Goal: Task Accomplishment & Management: Manage account settings

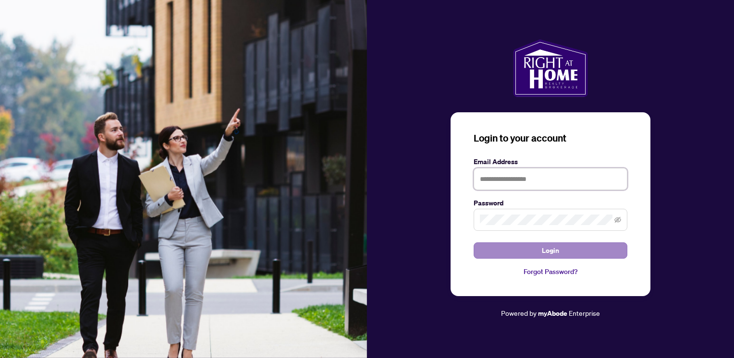
type input "**********"
click at [586, 251] on button "Login" at bounding box center [550, 250] width 154 height 16
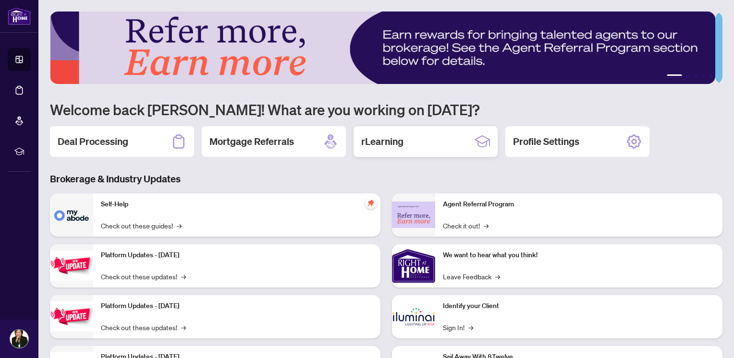
click at [429, 143] on div "rLearning" at bounding box center [425, 141] width 144 height 31
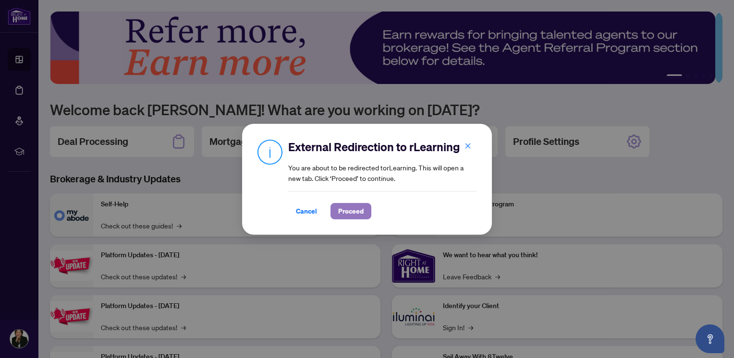
click at [351, 215] on span "Proceed" at bounding box center [350, 211] width 25 height 15
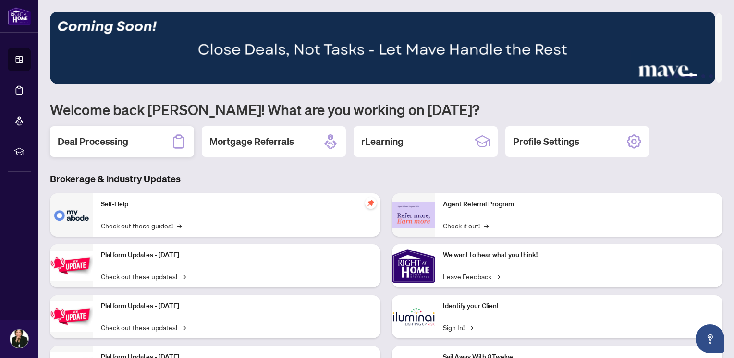
click at [146, 139] on div "Deal Processing" at bounding box center [122, 141] width 144 height 31
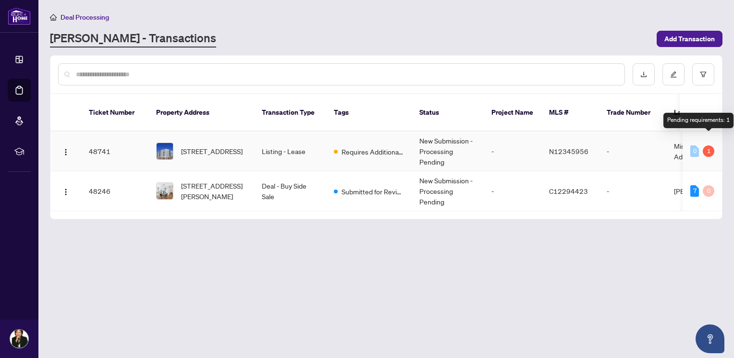
click at [708, 145] on div "1" at bounding box center [708, 151] width 12 height 12
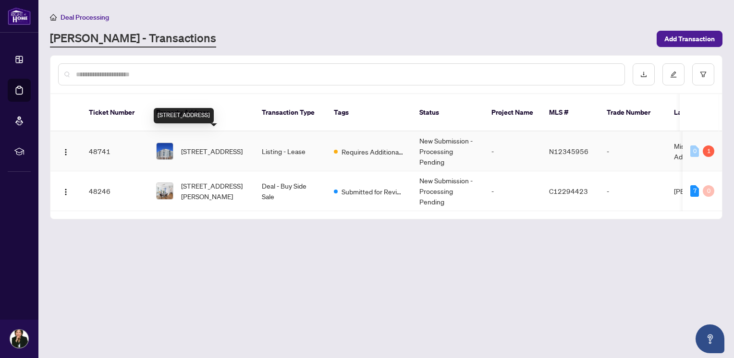
click at [202, 146] on span "[STREET_ADDRESS]" at bounding box center [211, 151] width 61 height 11
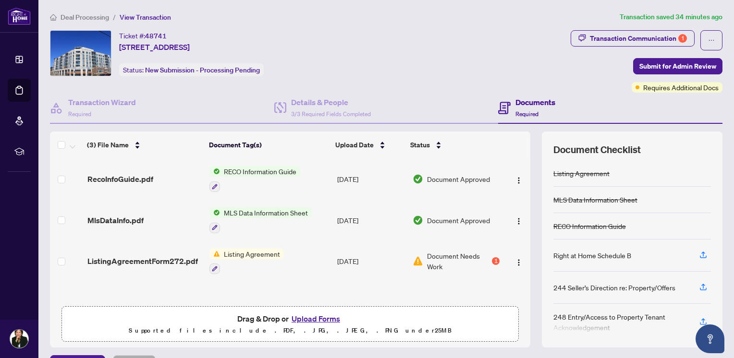
click at [427, 261] on span "Document Needs Work" at bounding box center [458, 261] width 63 height 21
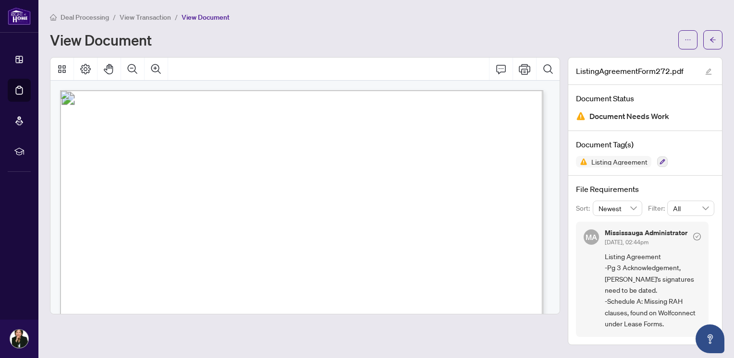
scroll to position [48, 0]
click at [661, 162] on icon "button" at bounding box center [662, 161] width 5 height 5
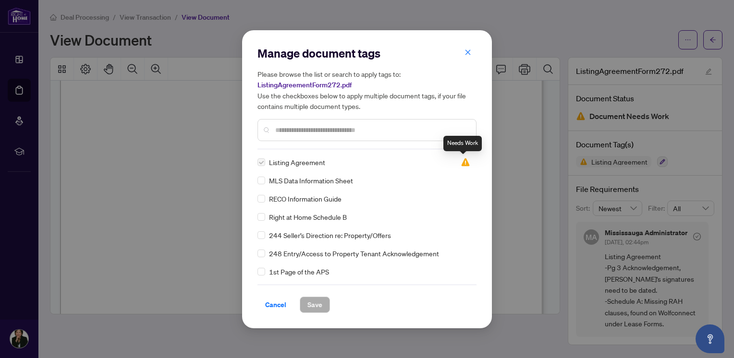
click at [463, 162] on img at bounding box center [465, 162] width 10 height 10
click at [470, 53] on icon "close" at bounding box center [467, 52] width 7 height 7
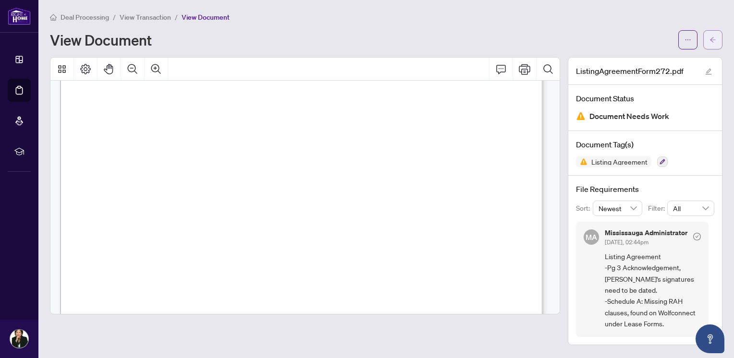
click at [712, 37] on icon "arrow-left" at bounding box center [713, 39] width 6 height 5
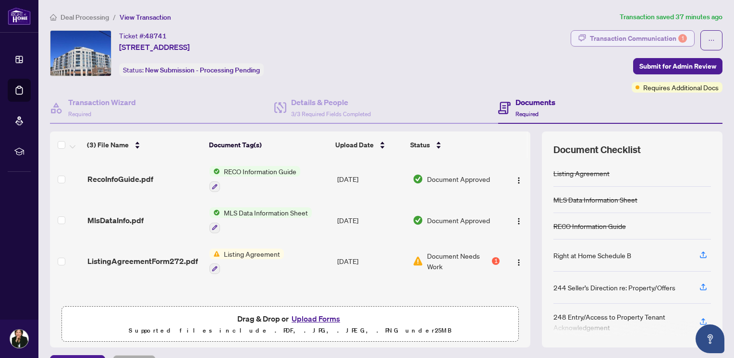
click at [599, 36] on div "Transaction Communication 1" at bounding box center [638, 38] width 97 height 15
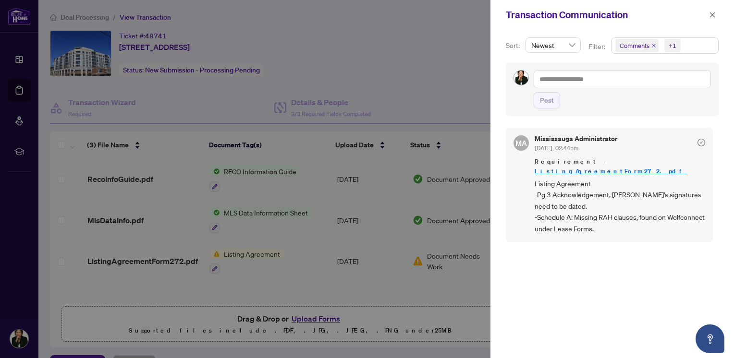
click at [379, 71] on div at bounding box center [367, 179] width 734 height 358
click at [574, 75] on textarea at bounding box center [621, 79] width 177 height 18
type textarea "*"
type textarea "**"
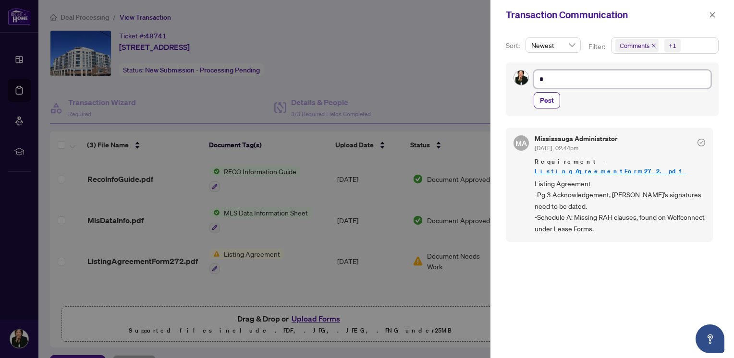
type textarea "**"
type textarea "***"
type textarea "****"
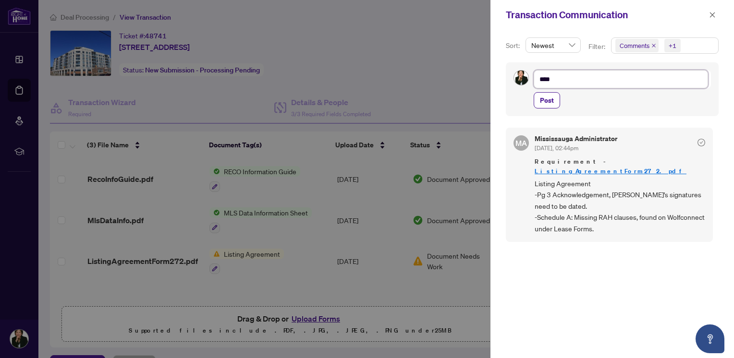
type textarea "*****"
click at [549, 101] on span "Post" at bounding box center [547, 100] width 14 height 15
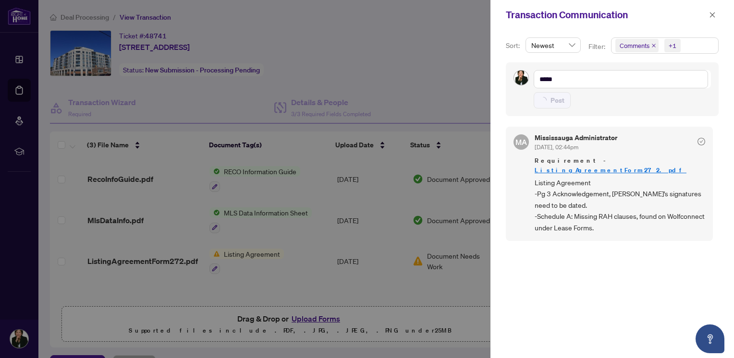
type textarea "**********"
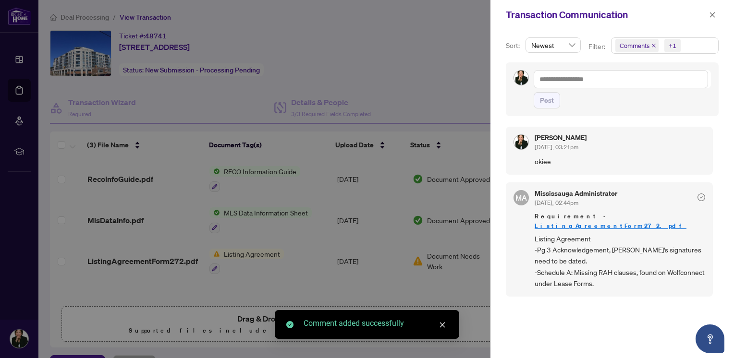
click at [418, 78] on div at bounding box center [367, 179] width 734 height 358
click at [714, 16] on icon "close" at bounding box center [712, 15] width 7 height 7
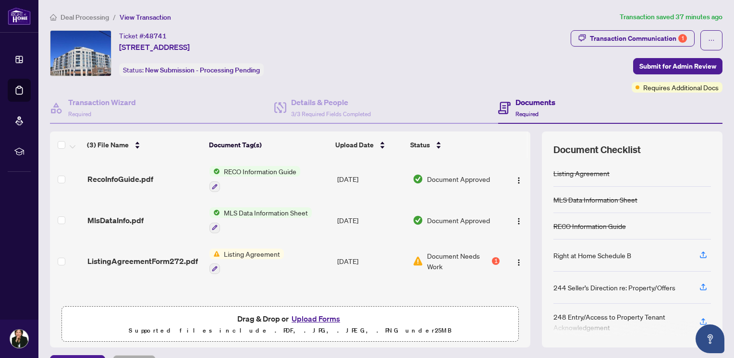
click at [535, 106] on h4 "Documents" at bounding box center [535, 102] width 40 height 12
click at [530, 106] on h4 "Documents" at bounding box center [535, 102] width 40 height 12
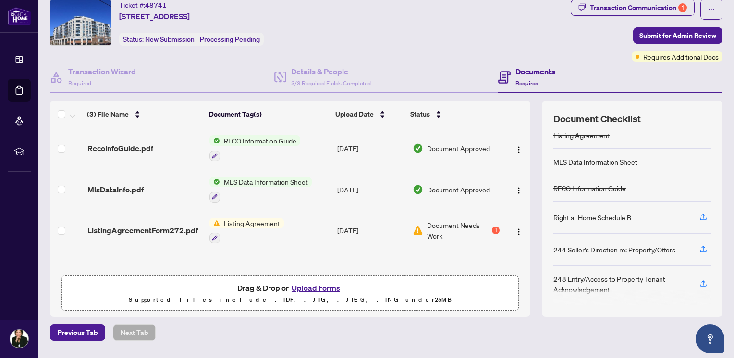
scroll to position [57, 0]
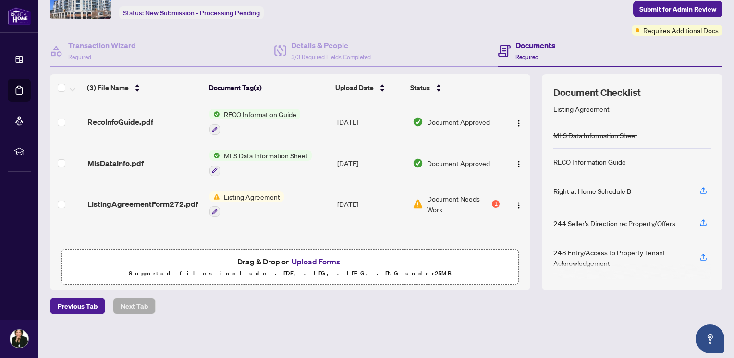
click at [315, 258] on button "Upload Forms" at bounding box center [316, 261] width 54 height 12
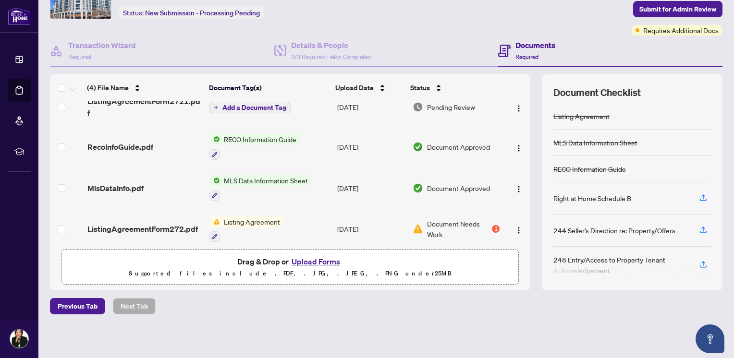
scroll to position [19, 0]
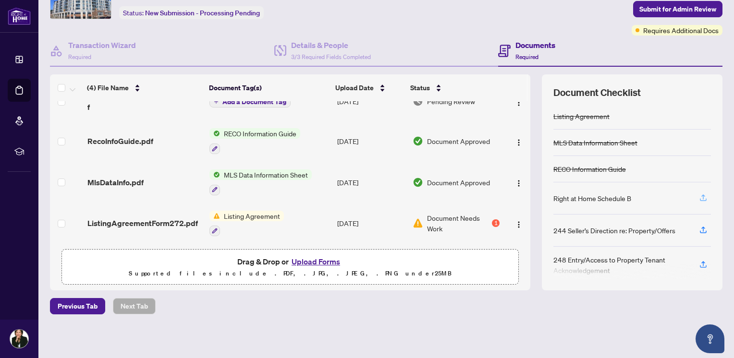
click at [699, 197] on icon "button" at bounding box center [703, 197] width 9 height 9
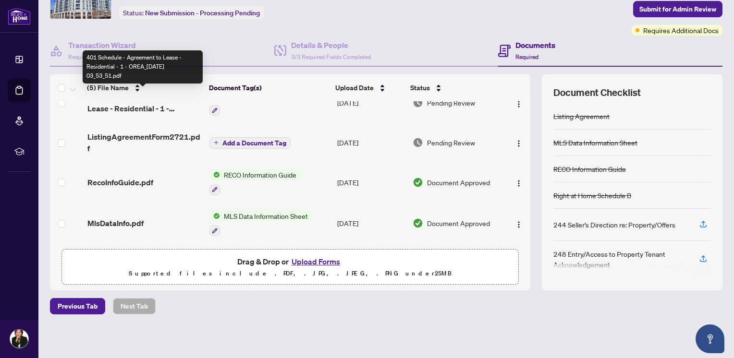
click at [139, 103] on span "401 Schedule - Agreement to Lease - Residential - 1 - OREA_[DATE] 03_53_51.pdf" at bounding box center [144, 102] width 115 height 23
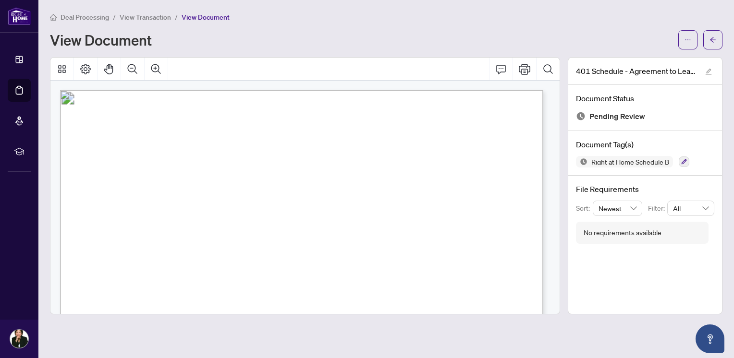
click at [355, 30] on div "Deal Processing / View Transaction / View Document View Document" at bounding box center [386, 31] width 672 height 38
click at [683, 160] on icon "button" at bounding box center [683, 161] width 5 height 5
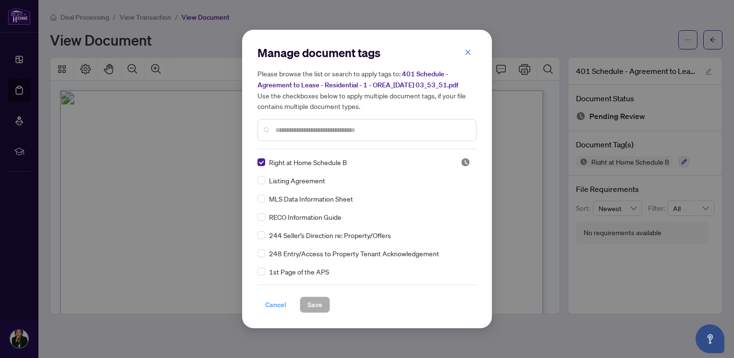
click at [280, 304] on span "Cancel" at bounding box center [275, 304] width 21 height 15
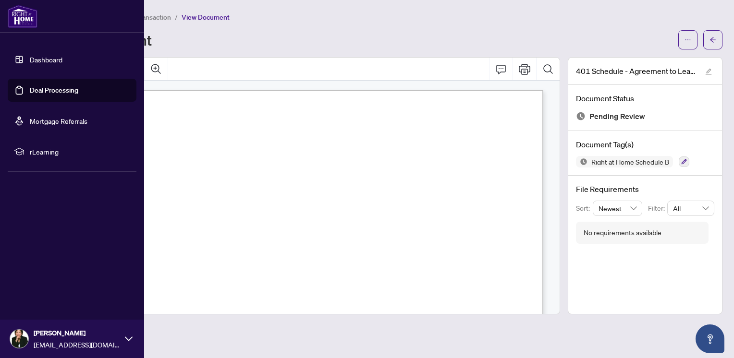
click at [47, 62] on link "Dashboard" at bounding box center [46, 59] width 33 height 9
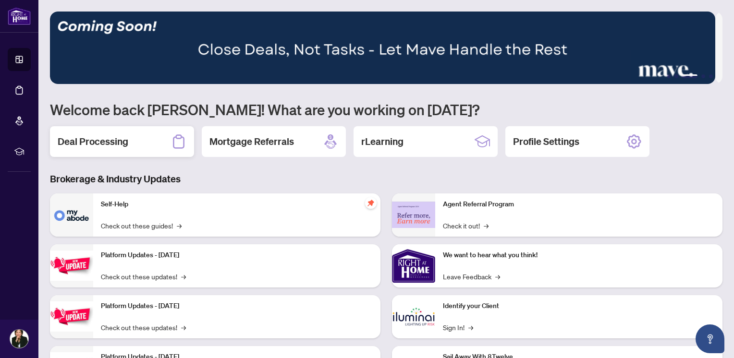
click at [109, 145] on h2 "Deal Processing" at bounding box center [93, 141] width 71 height 13
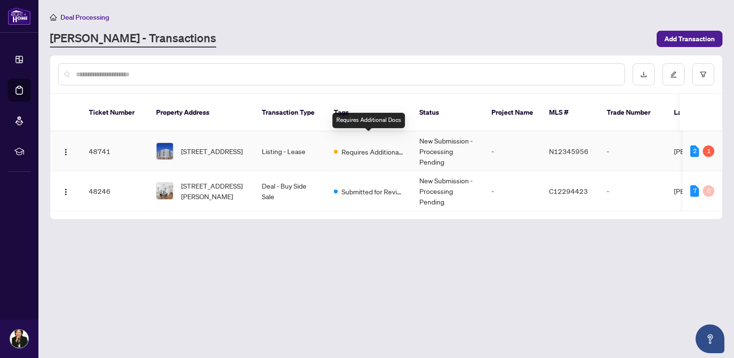
click at [392, 146] on span "Requires Additional Docs" at bounding box center [372, 151] width 62 height 11
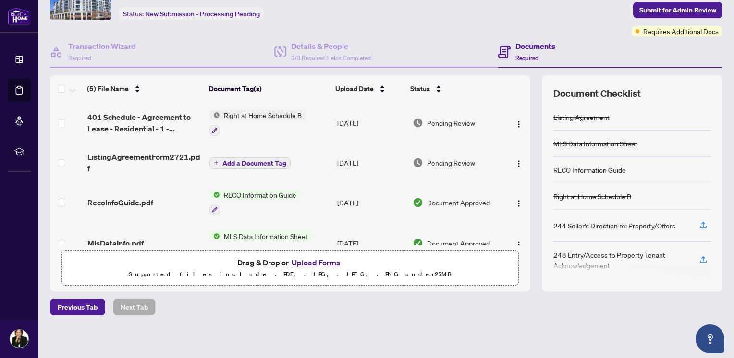
scroll to position [57, 0]
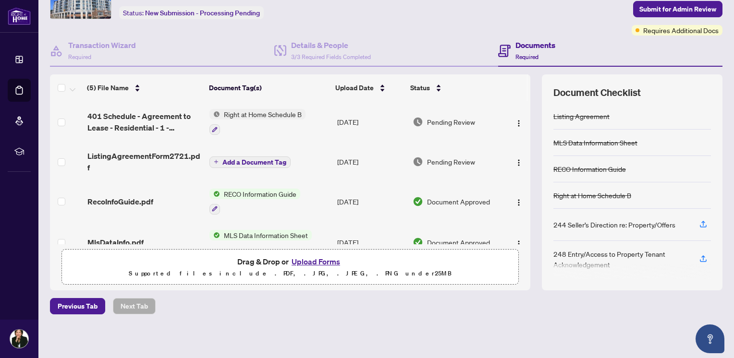
click at [308, 260] on button "Upload Forms" at bounding box center [316, 261] width 54 height 12
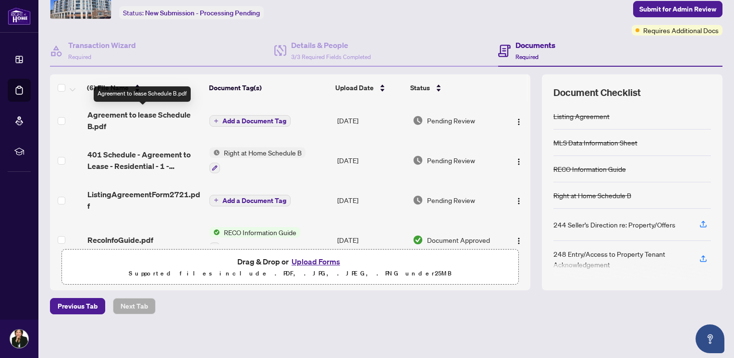
click at [168, 111] on span "Agreement to lease Schedule B.pdf" at bounding box center [144, 120] width 115 height 23
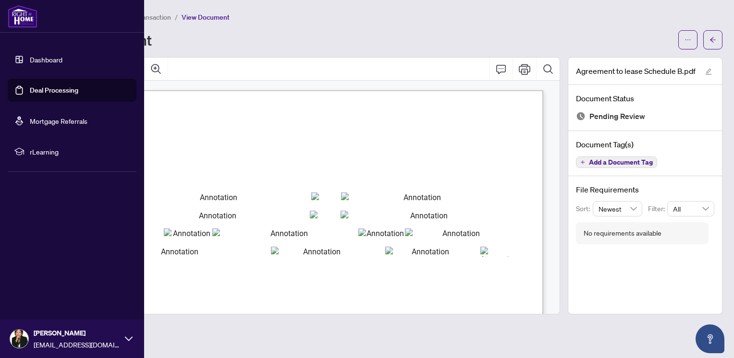
click at [21, 22] on img at bounding box center [23, 16] width 30 height 23
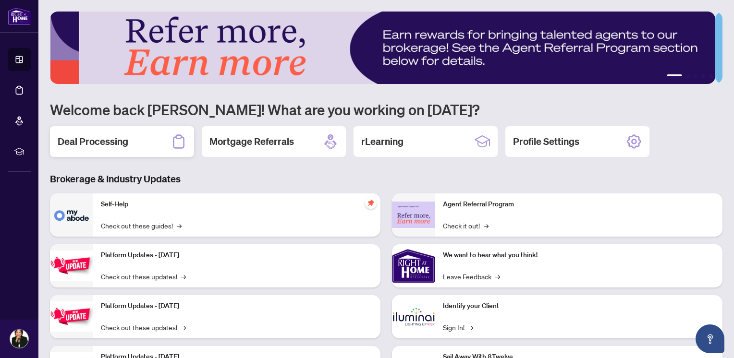
click at [127, 141] on h2 "Deal Processing" at bounding box center [93, 141] width 71 height 13
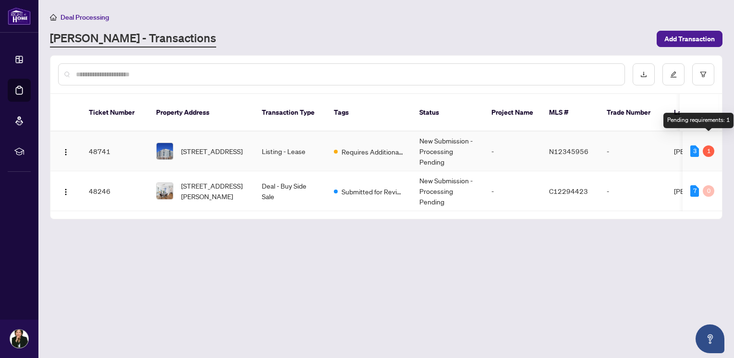
click at [707, 145] on div "1" at bounding box center [708, 151] width 12 height 12
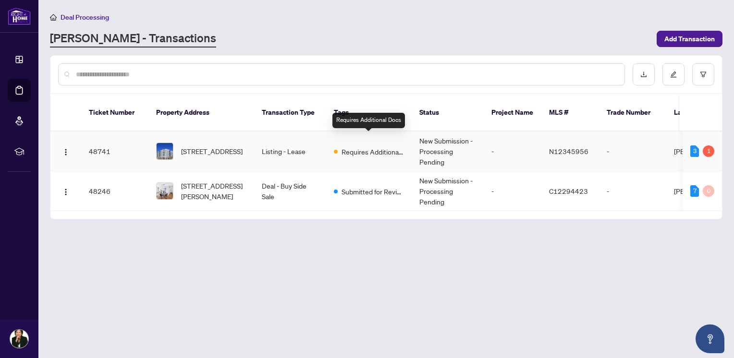
click at [344, 146] on span "Requires Additional Docs" at bounding box center [372, 151] width 62 height 11
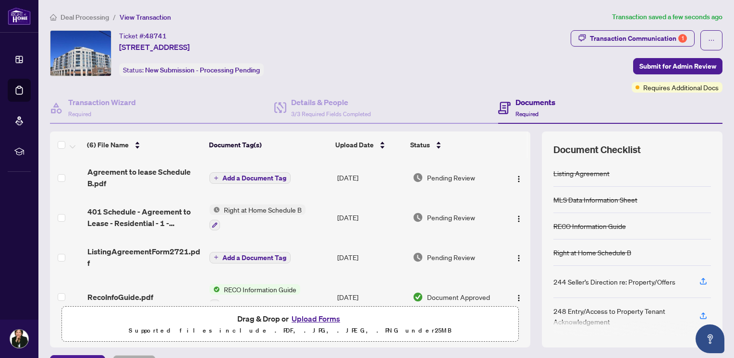
scroll to position [1, 0]
click at [650, 37] on div "Transaction Communication 1" at bounding box center [638, 38] width 97 height 15
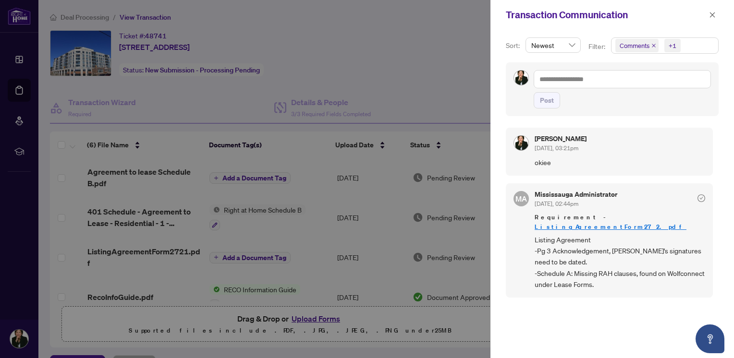
click at [423, 75] on div at bounding box center [367, 179] width 734 height 358
click at [711, 14] on icon "close" at bounding box center [712, 15] width 7 height 7
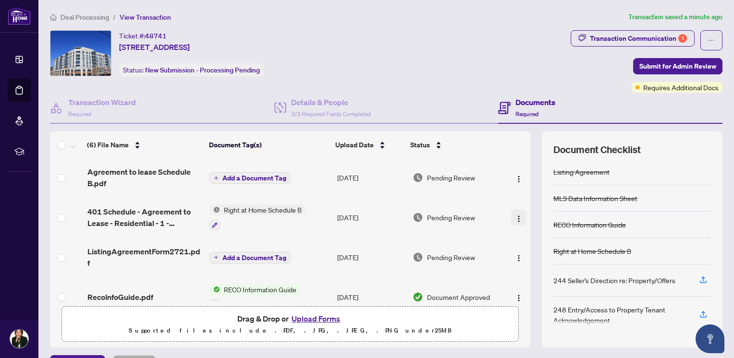
click at [515, 216] on img "button" at bounding box center [519, 219] width 8 height 8
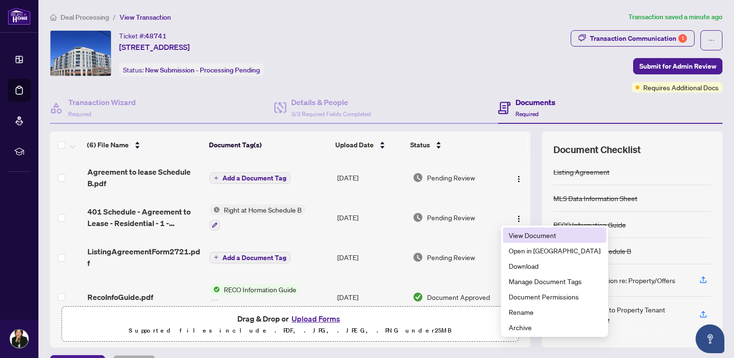
click at [524, 233] on span "View Document" at bounding box center [554, 235] width 92 height 11
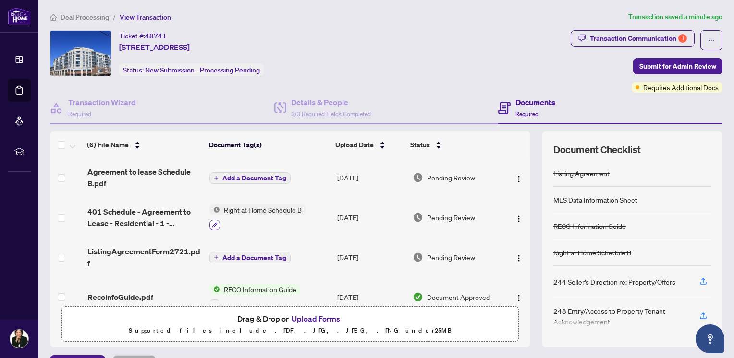
click at [212, 224] on icon "button" at bounding box center [215, 225] width 6 height 6
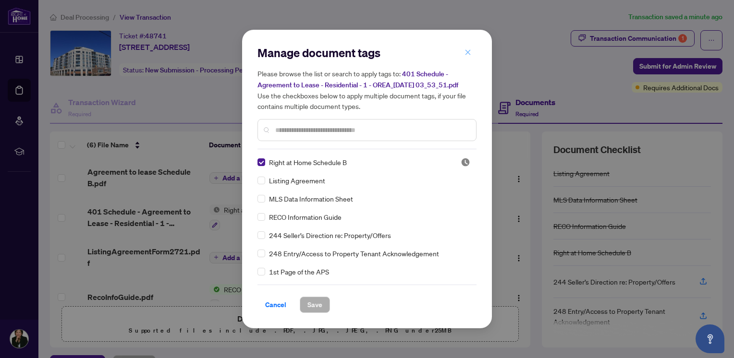
click at [470, 51] on icon "close" at bounding box center [467, 52] width 7 height 7
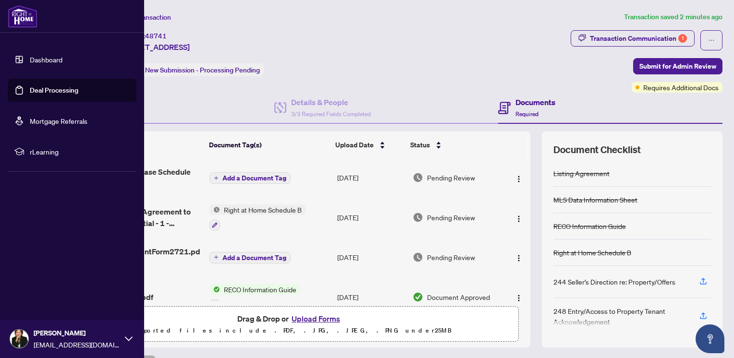
click at [46, 59] on link "Dashboard" at bounding box center [46, 59] width 33 height 9
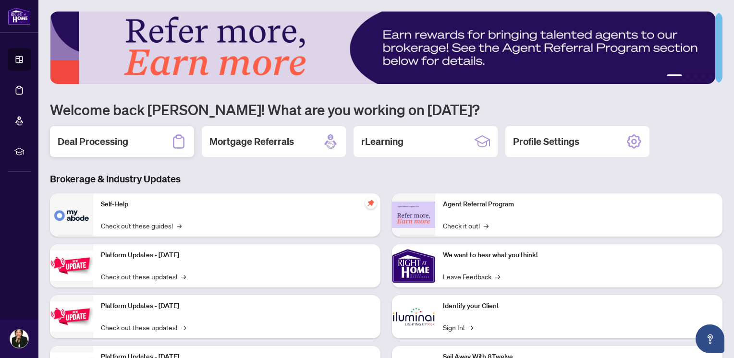
click at [99, 136] on h2 "Deal Processing" at bounding box center [93, 141] width 71 height 13
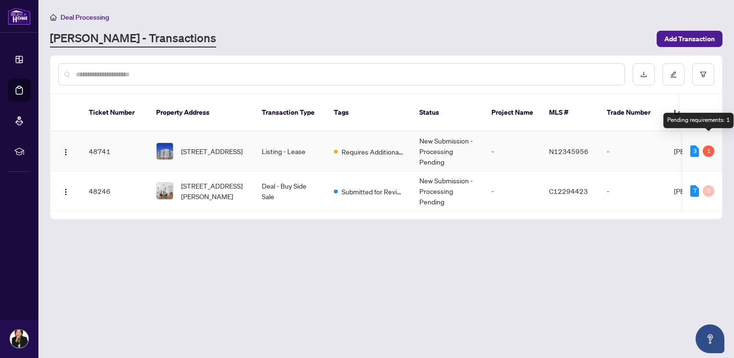
click at [705, 120] on div "Pending requirements: 1" at bounding box center [698, 120] width 70 height 15
click at [707, 145] on div "1" at bounding box center [708, 151] width 12 height 12
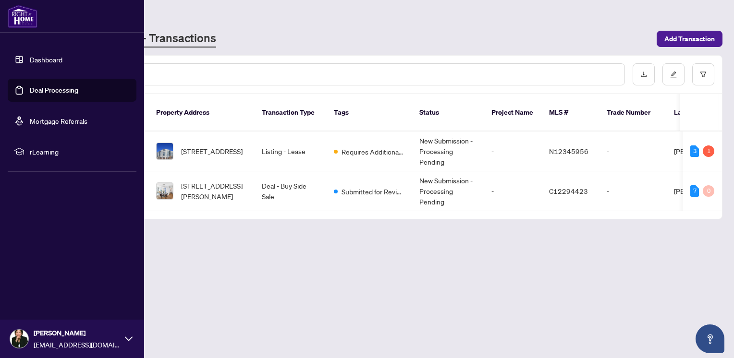
click at [40, 58] on link "Dashboard" at bounding box center [46, 59] width 33 height 9
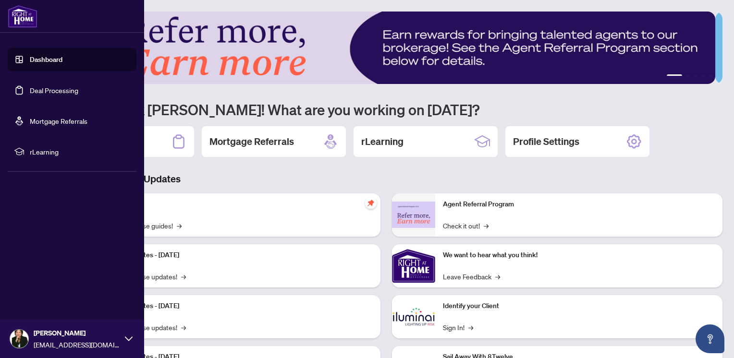
click at [14, 19] on img at bounding box center [23, 16] width 30 height 23
click at [45, 90] on link "Deal Processing" at bounding box center [54, 90] width 48 height 9
